Goal: Information Seeking & Learning: Learn about a topic

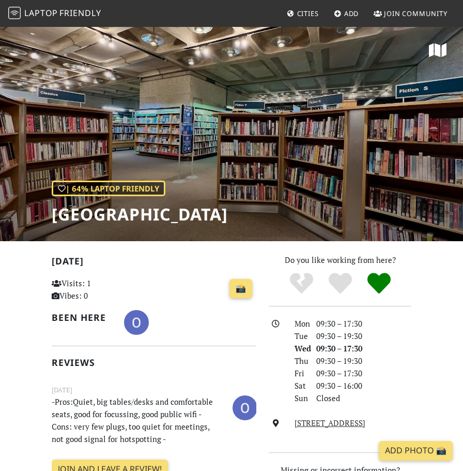
click at [186, 154] on div "| 64% Laptop Friendly Barbican Library" at bounding box center [231, 133] width 463 height 215
click at [340, 191] on div "| 64% Laptop Friendly Barbican Library" at bounding box center [231, 133] width 463 height 215
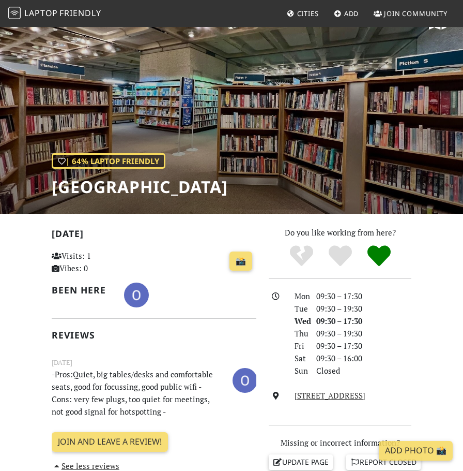
scroll to position [64, 0]
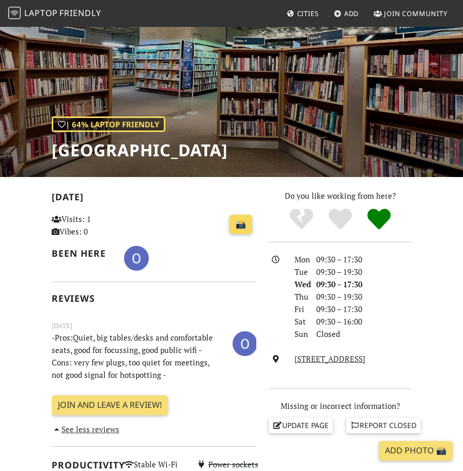
click at [240, 224] on link "📸" at bounding box center [241, 225] width 23 height 20
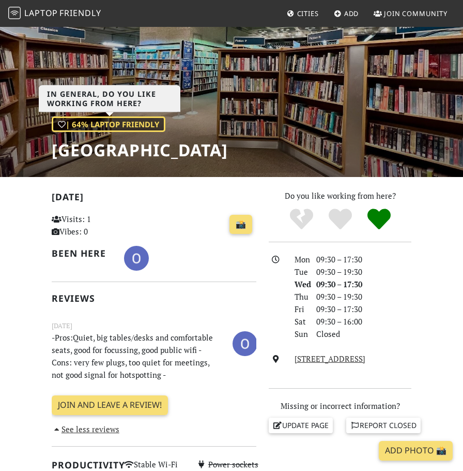
click at [130, 119] on div "| 64% Laptop Friendly" at bounding box center [109, 124] width 114 height 16
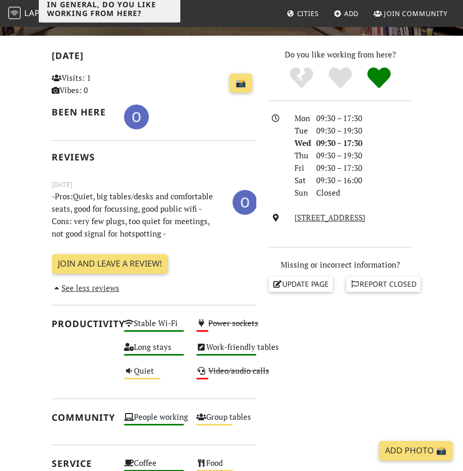
scroll to position [206, 0]
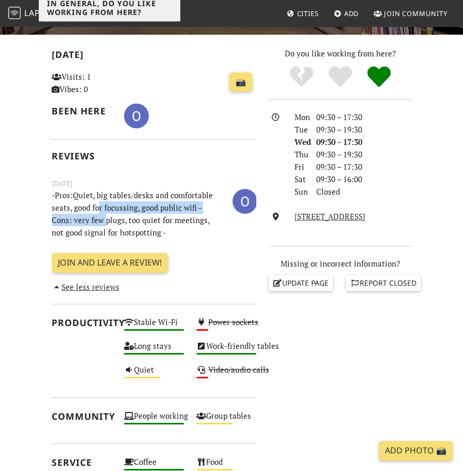
drag, startPoint x: 98, startPoint y: 205, endPoint x: 104, endPoint y: 218, distance: 13.9
click at [104, 218] on p "-Pros:Quiet, big tables/desks and comfortable seats, good for focussing, good p…" at bounding box center [136, 214] width 181 height 50
click at [110, 223] on p "-Pros:Quiet, big tables/desks and comfortable seats, good for focussing, good p…" at bounding box center [136, 214] width 181 height 50
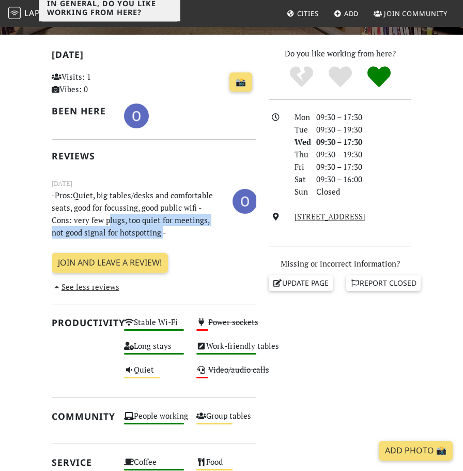
drag, startPoint x: 108, startPoint y: 221, endPoint x: 148, endPoint y: 233, distance: 42.4
click at [148, 233] on p "-Pros:Quiet, big tables/desks and comfortable seats, good for focussing, good p…" at bounding box center [136, 214] width 181 height 50
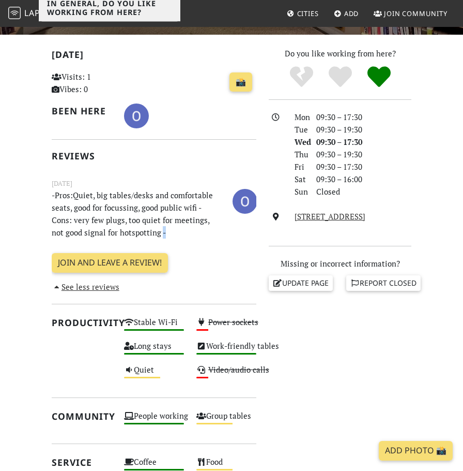
click at [148, 233] on p "-Pros:Quiet, big tables/desks and comfortable seats, good for focussing, good p…" at bounding box center [136, 214] width 181 height 50
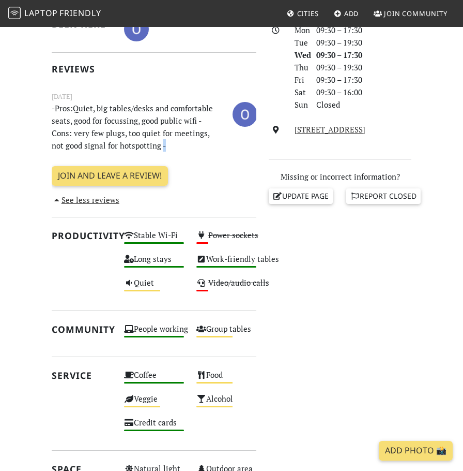
scroll to position [305, 0]
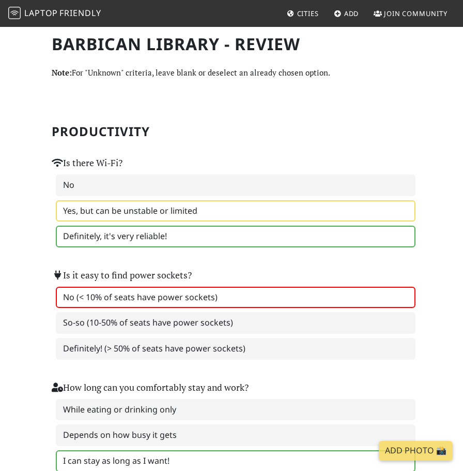
scroll to position [1, 0]
